Goal: Task Accomplishment & Management: Complete application form

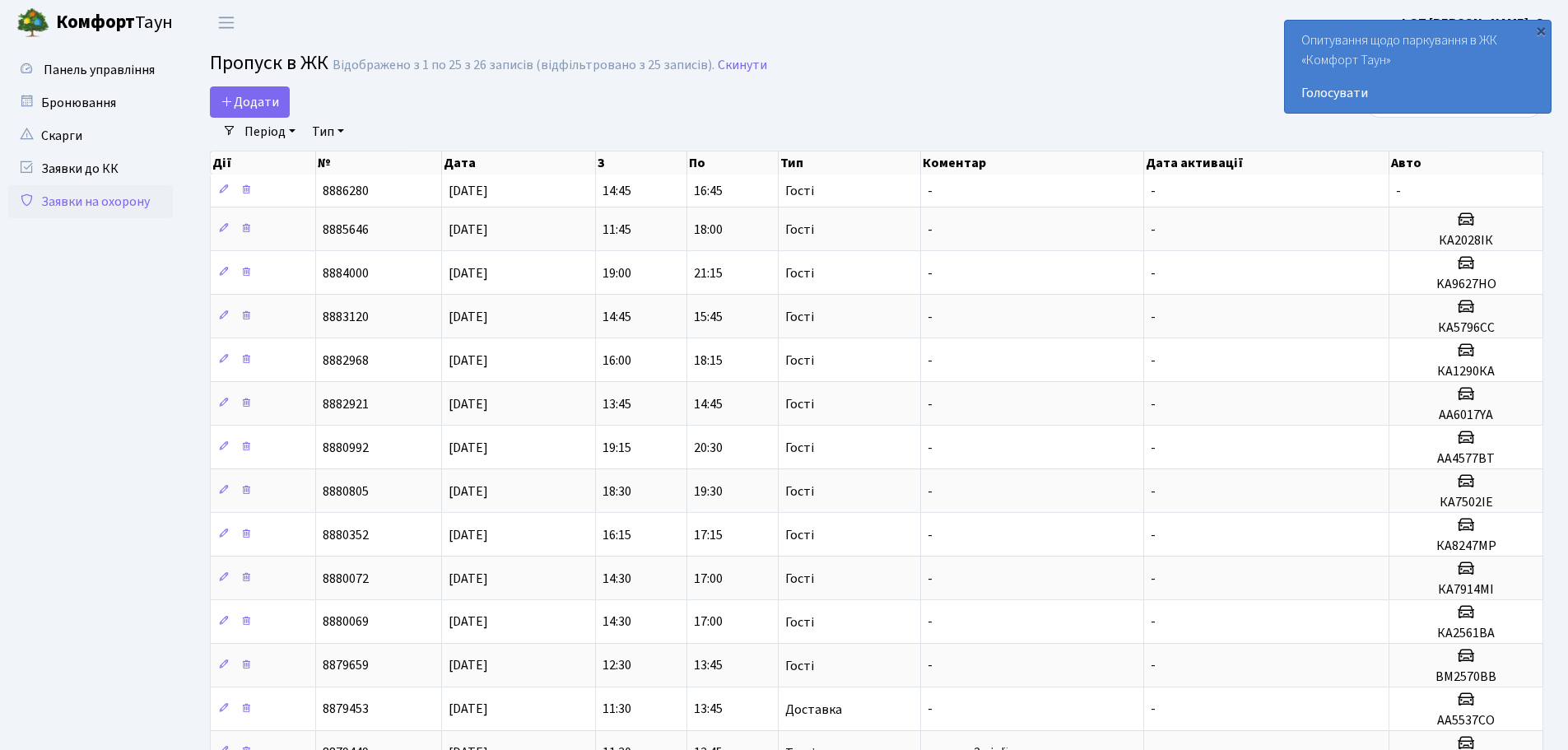
select select "25"
click at [266, 91] on link "Додати" at bounding box center [250, 102] width 80 height 31
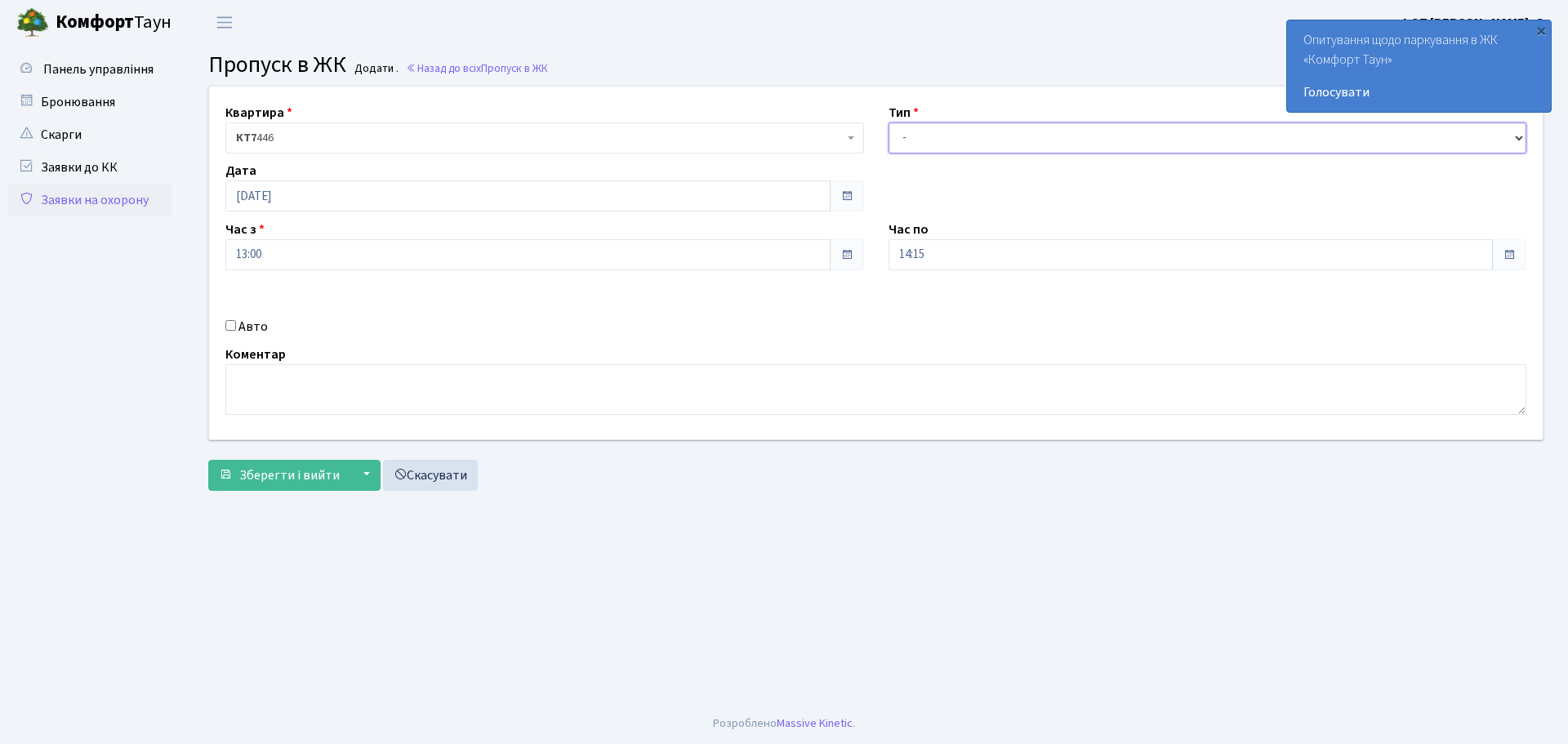
click at [943, 144] on select "- Доставка Таксі Гості Сервіс" at bounding box center [1207, 138] width 639 height 31
select select "3"
click at [888, 122] on select "- Доставка Таксі Гості Сервіс" at bounding box center [1207, 138] width 639 height 31
click at [241, 489] on button "Зберегти і вийти" at bounding box center [279, 476] width 142 height 31
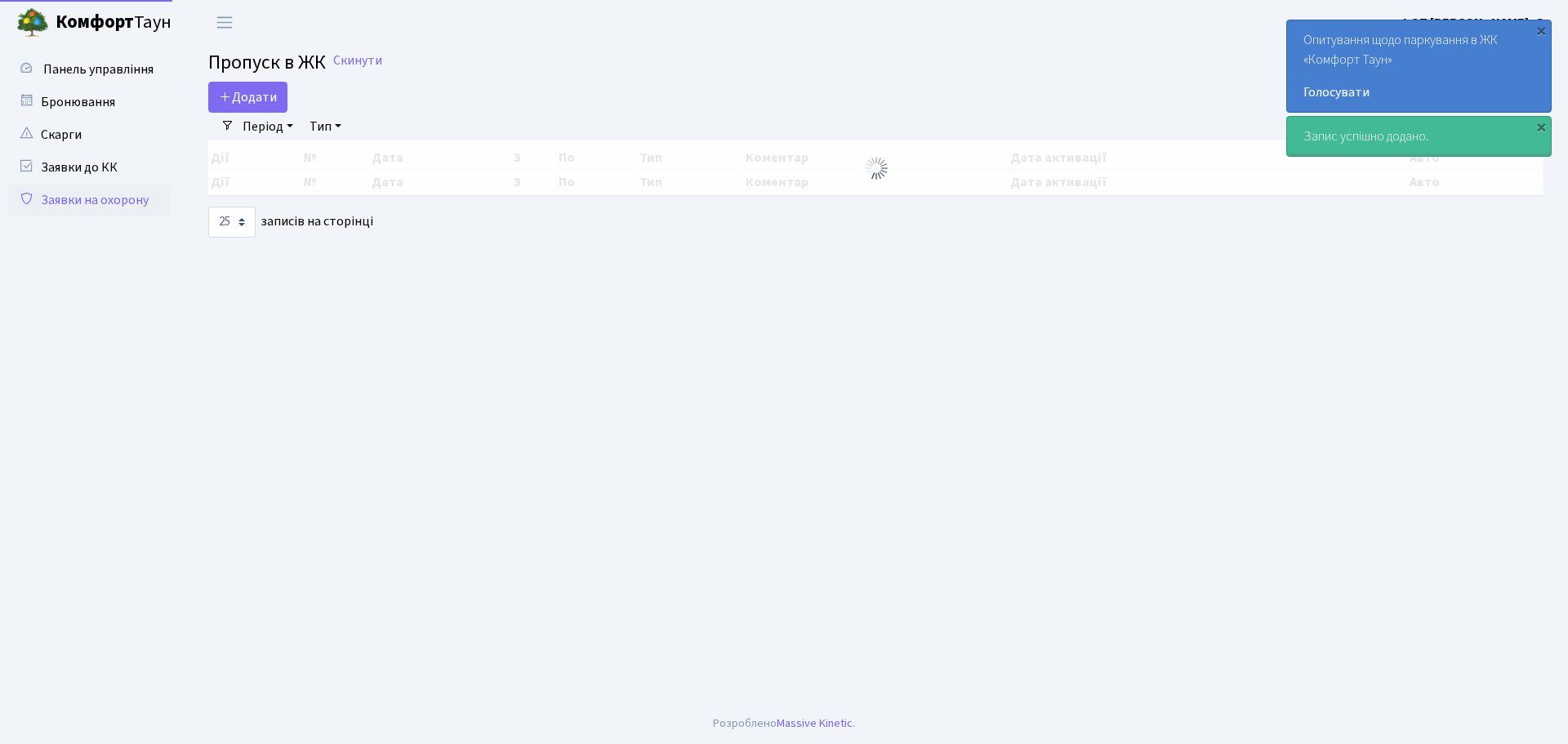
select select "25"
